Goal: Information Seeking & Learning: Learn about a topic

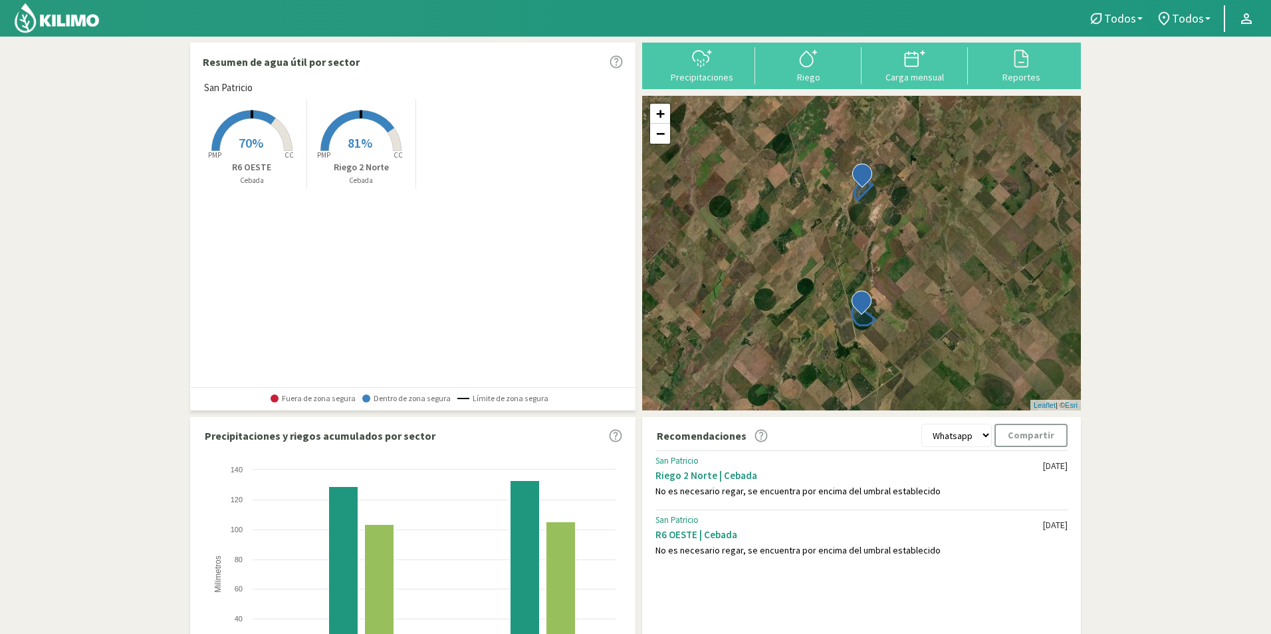
click at [370, 136] on span "81%" at bounding box center [360, 142] width 25 height 17
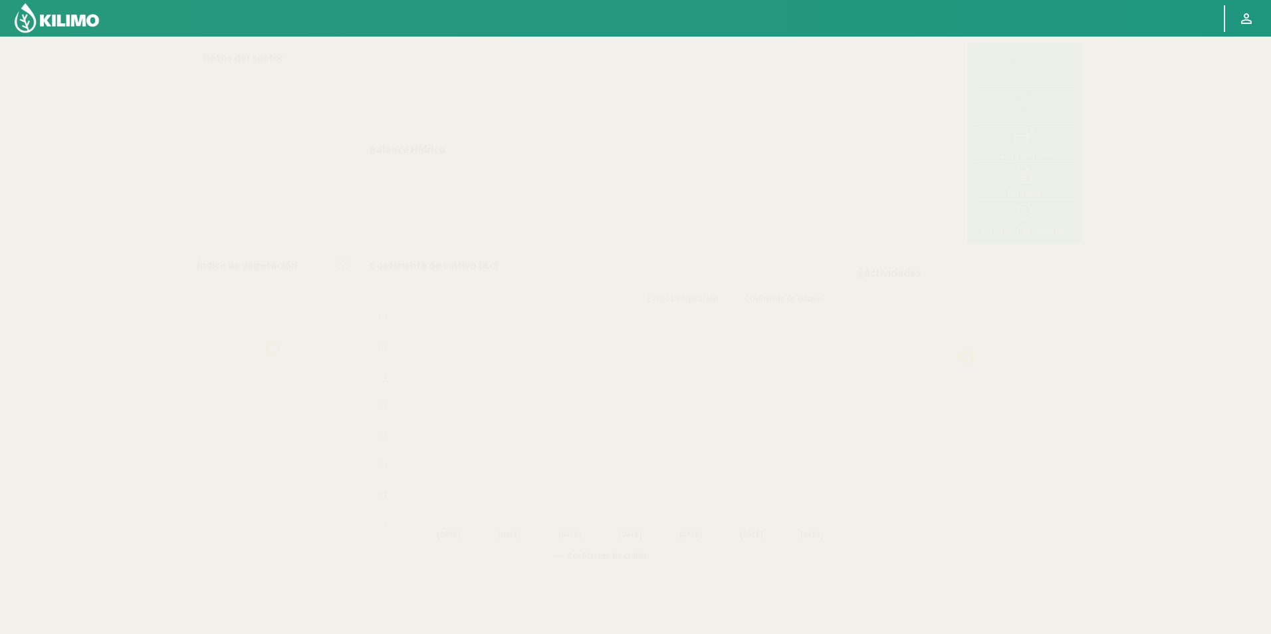
select select "1: Object"
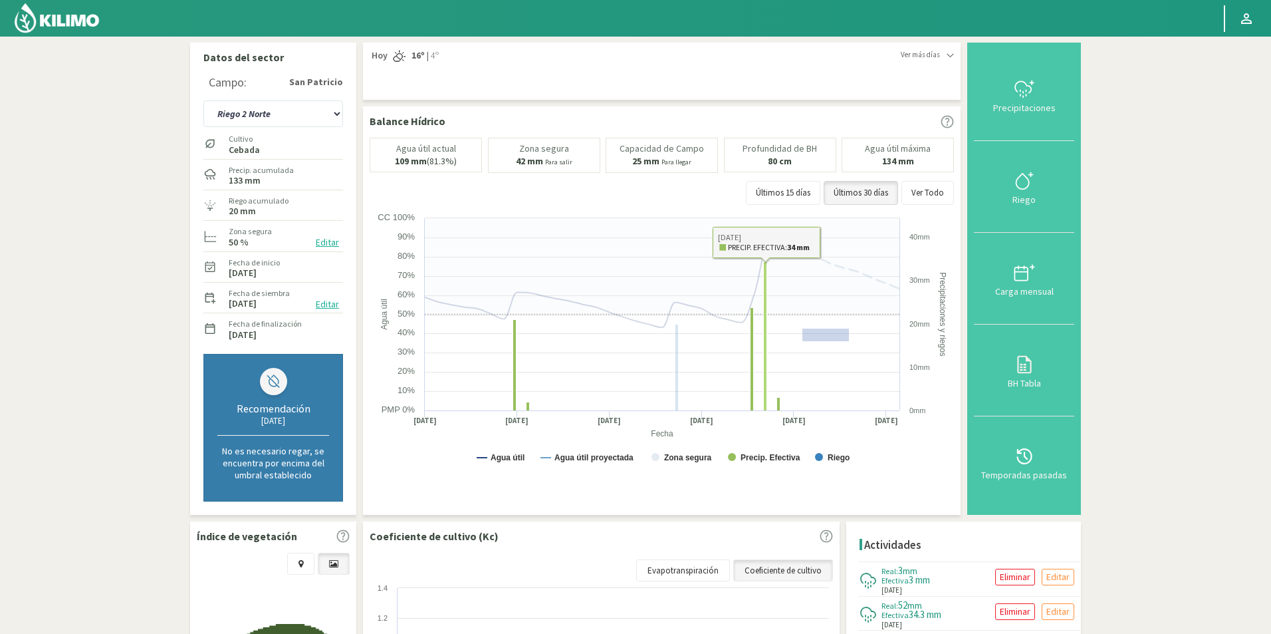
drag, startPoint x: 802, startPoint y: 341, endPoint x: 849, endPoint y: 328, distance: 48.2
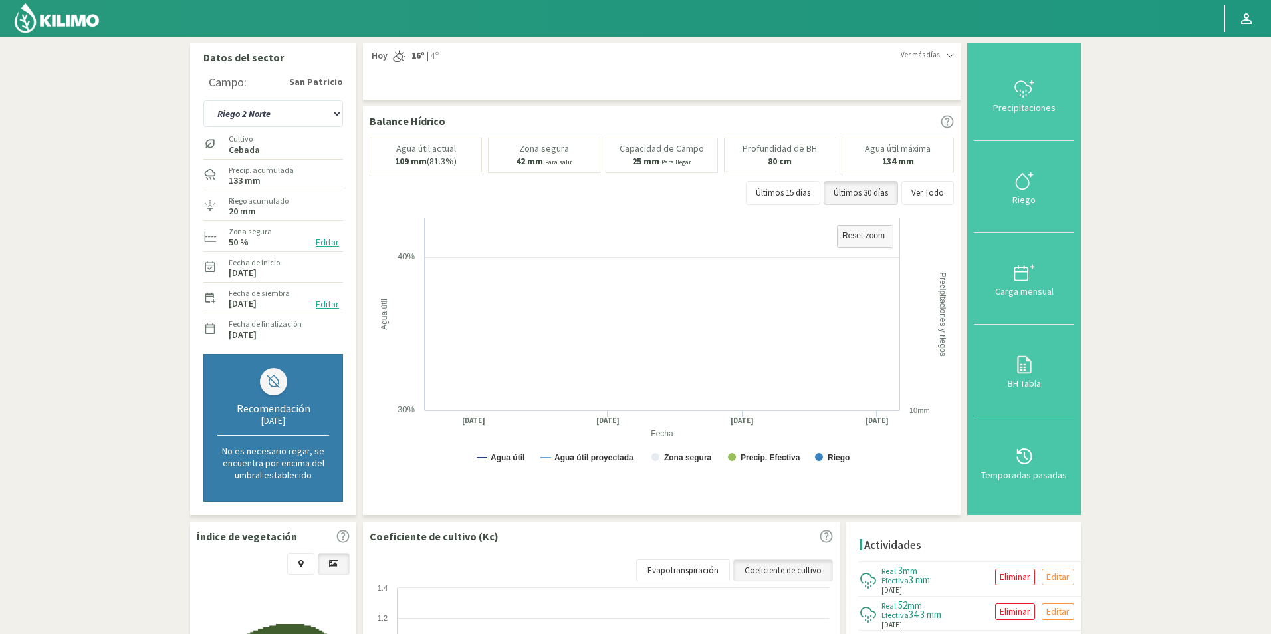
click at [400, 254] on text "40%" at bounding box center [406, 256] width 17 height 10
click at [861, 238] on text "Reset zoom" at bounding box center [863, 235] width 43 height 9
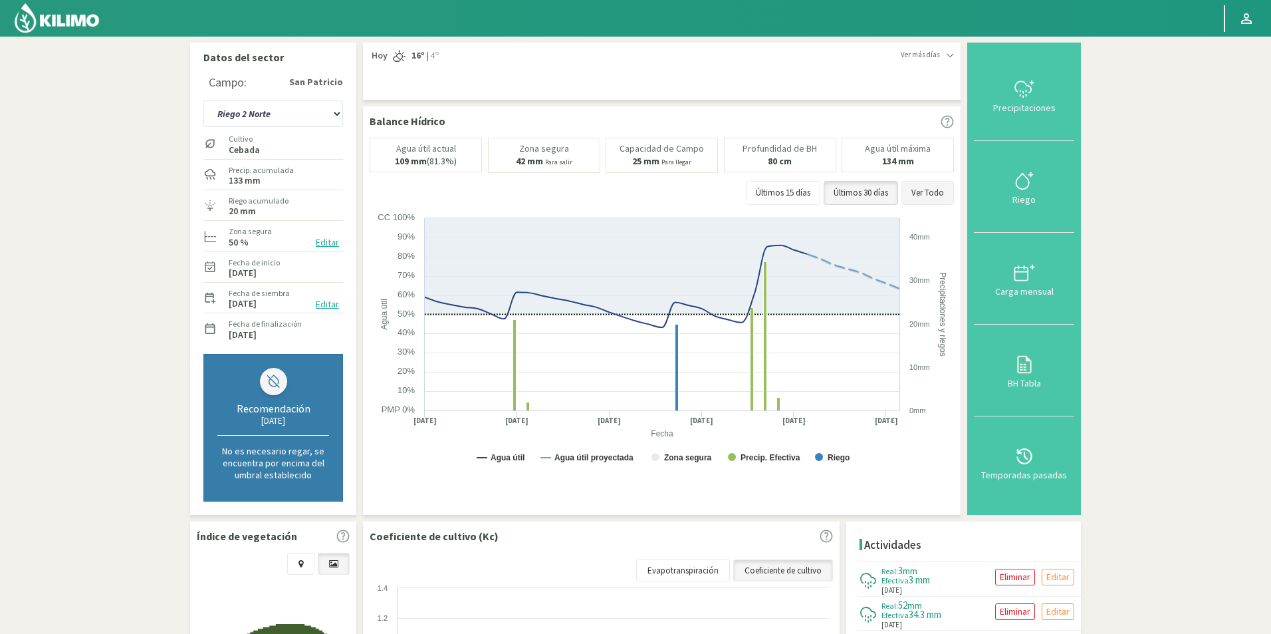
click at [919, 191] on button "Ver Todo" at bounding box center [927, 193] width 53 height 24
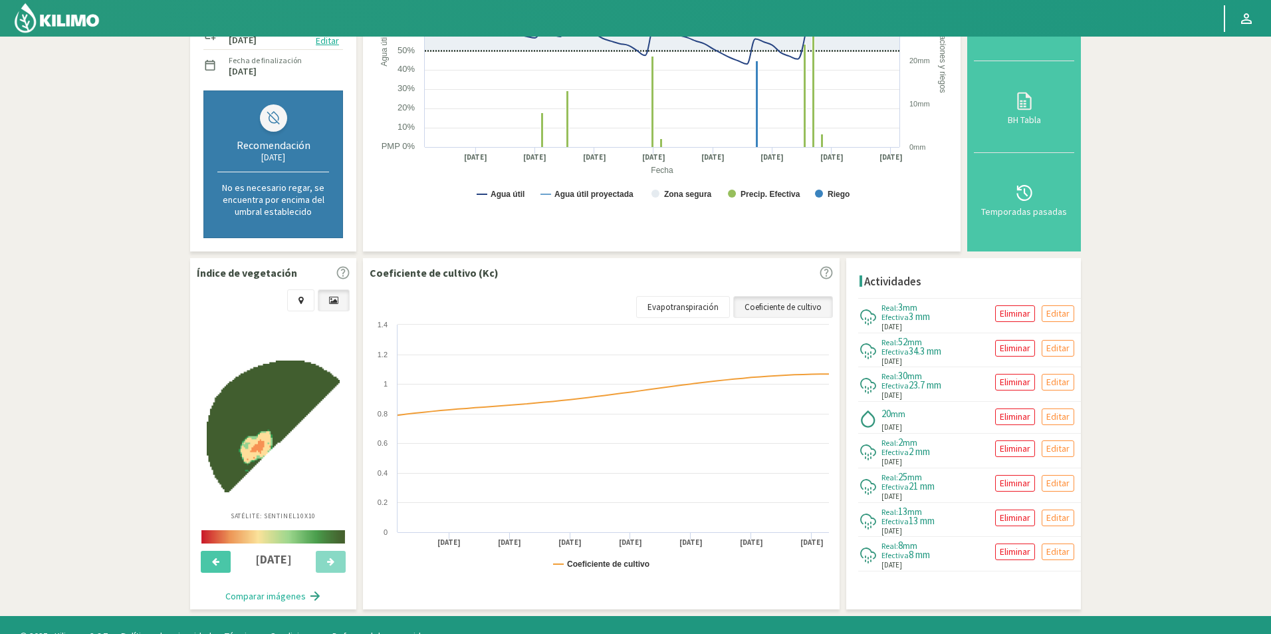
scroll to position [285, 0]
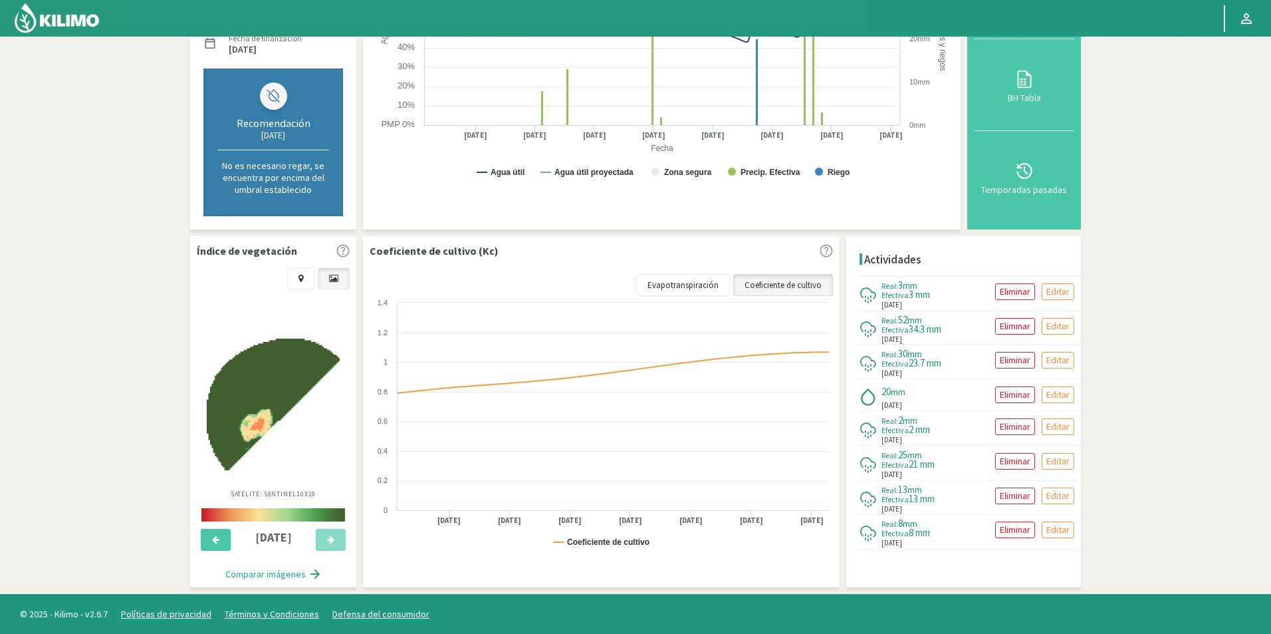
click at [798, 279] on link "Coeficiente de cultivo" at bounding box center [783, 285] width 100 height 23
click at [787, 289] on link "Coeficiente de cultivo" at bounding box center [783, 285] width 100 height 23
click at [689, 289] on link "Evapotranspiración" at bounding box center [683, 285] width 94 height 23
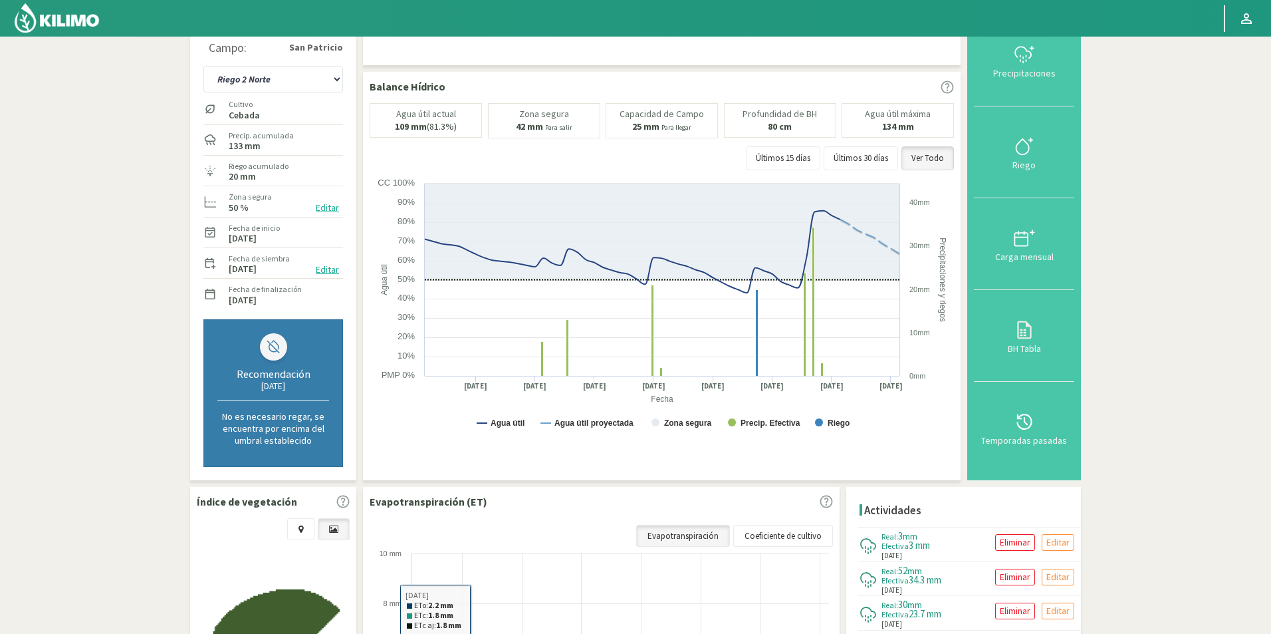
scroll to position [0, 0]
